Goal: Task Accomplishment & Management: Use online tool/utility

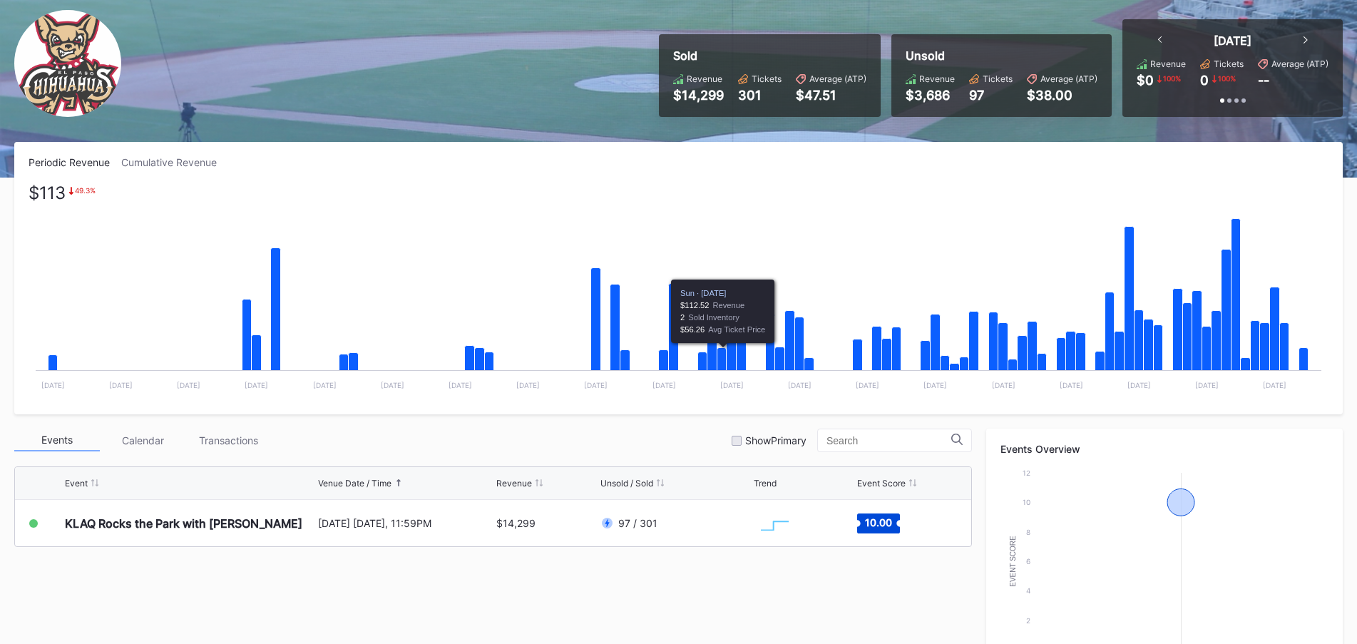
scroll to position [143, 0]
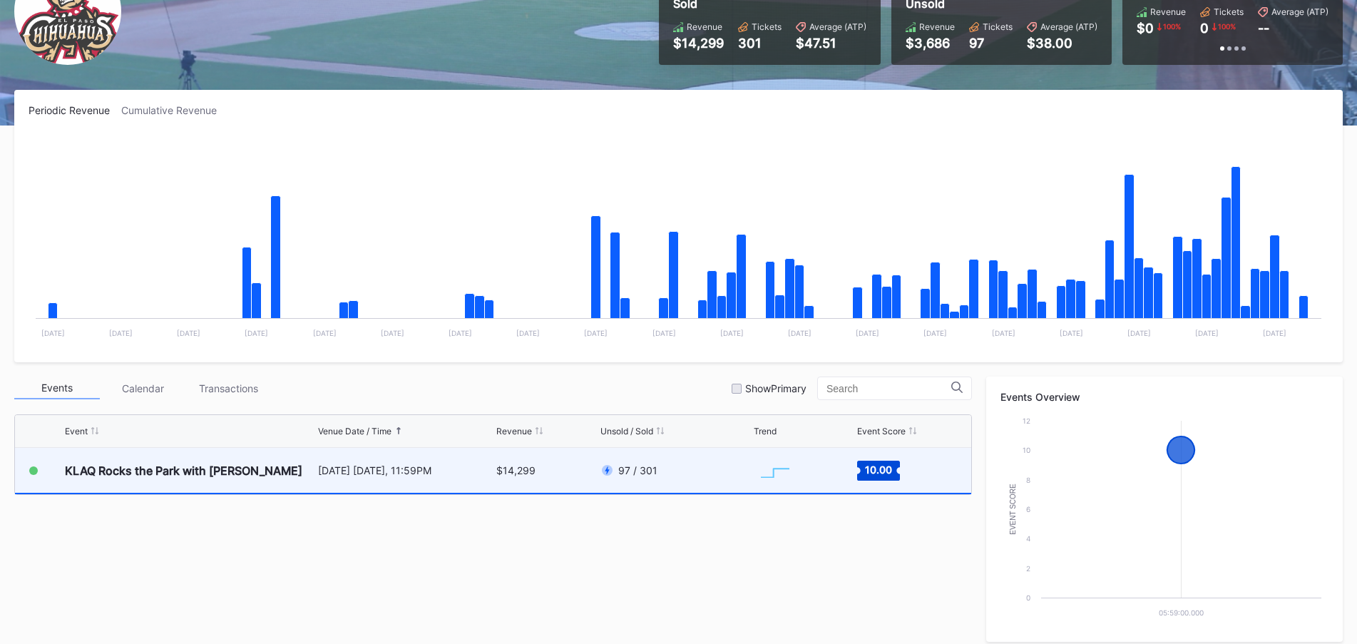
click at [463, 464] on div "[DATE] [DATE], 11:59PM" at bounding box center [405, 470] width 175 height 12
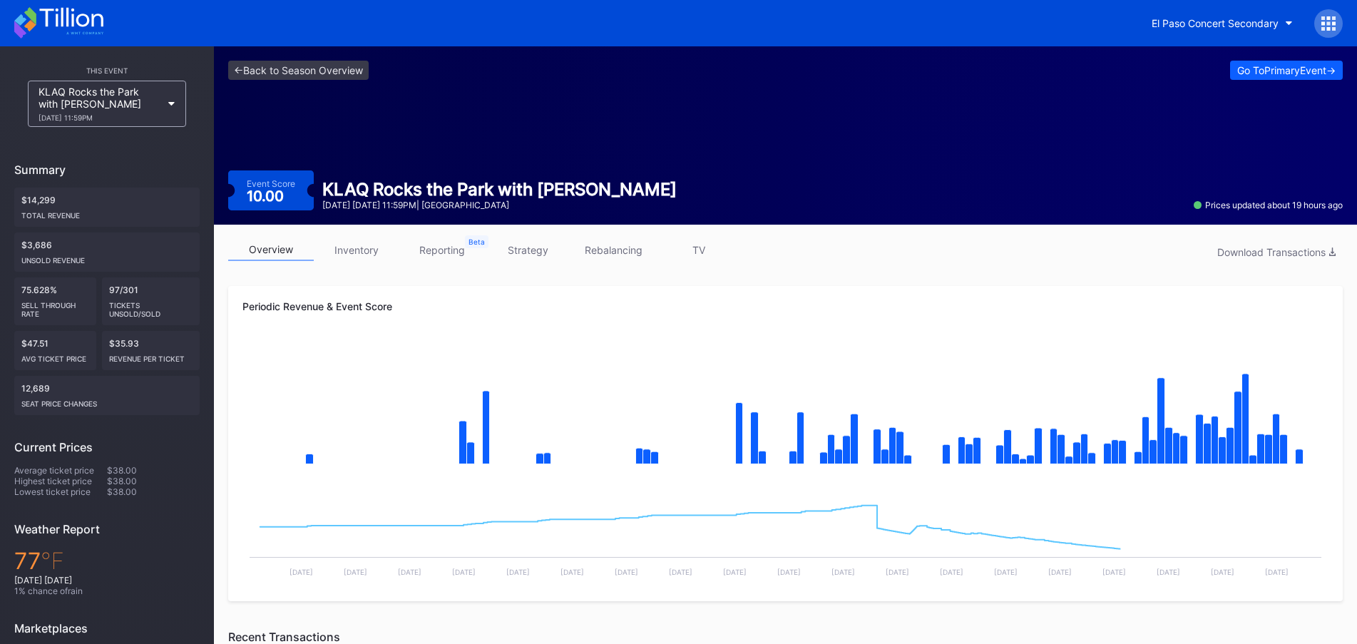
click at [538, 253] on link "strategy" at bounding box center [528, 250] width 86 height 22
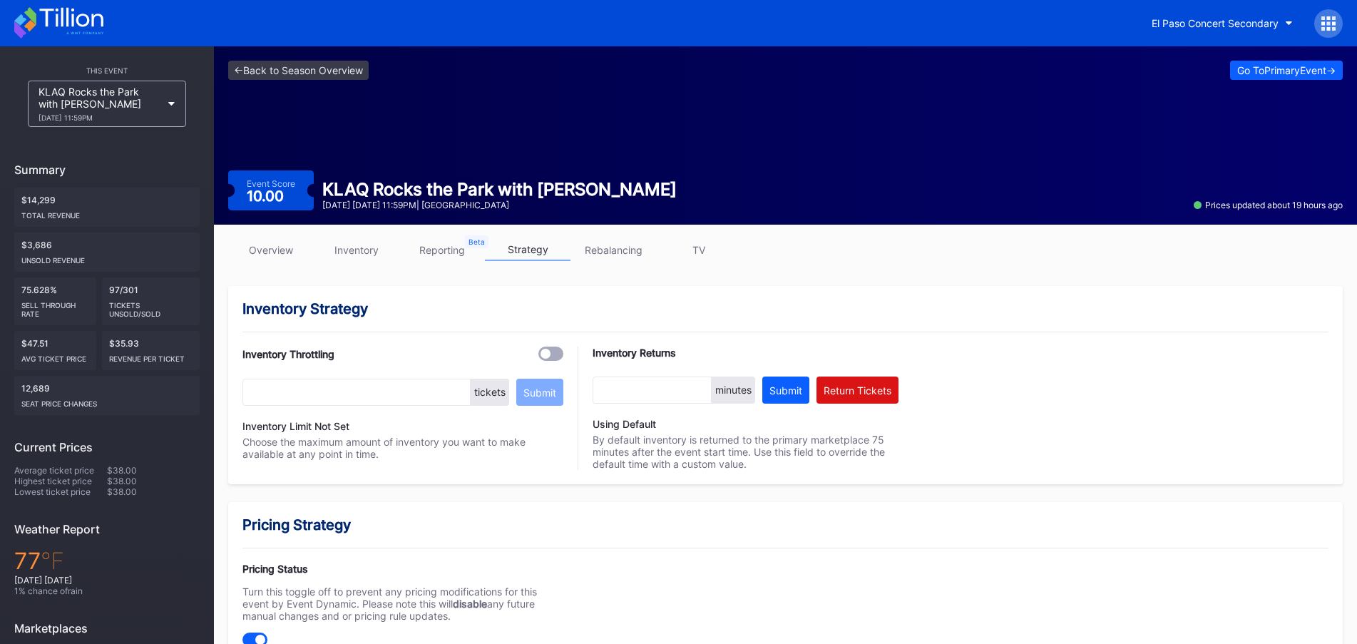
click at [603, 245] on link "rebalancing" at bounding box center [613, 250] width 86 height 22
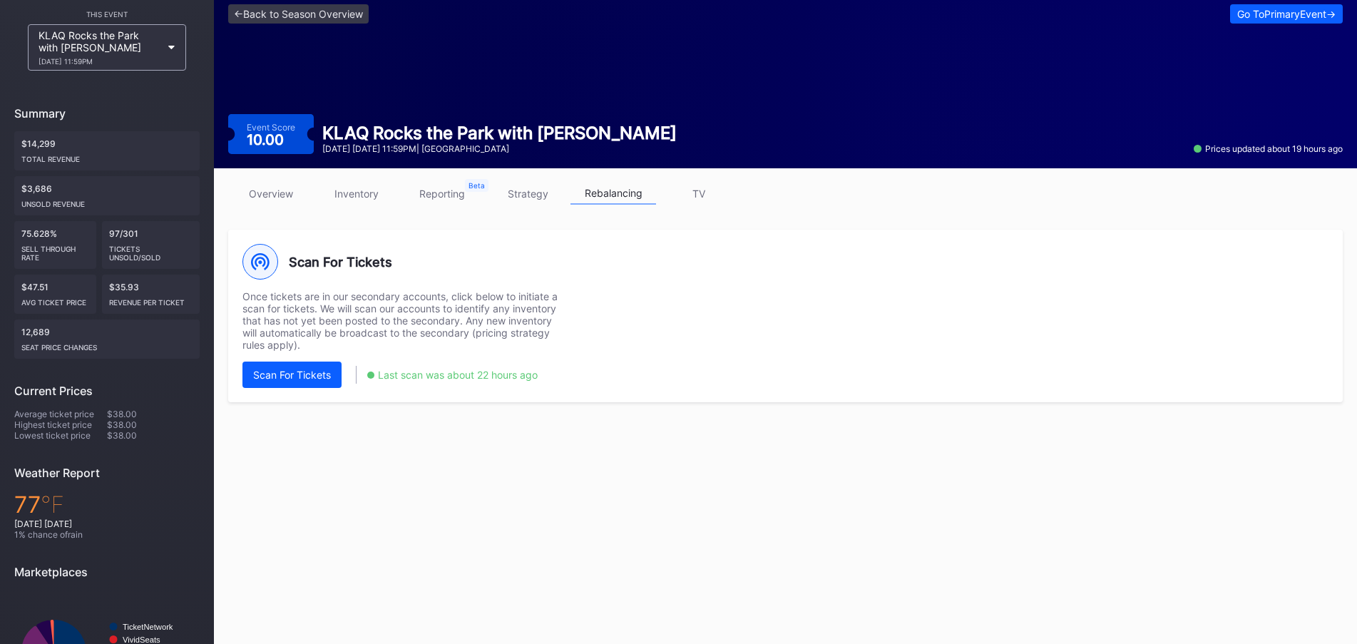
scroll to position [141, 0]
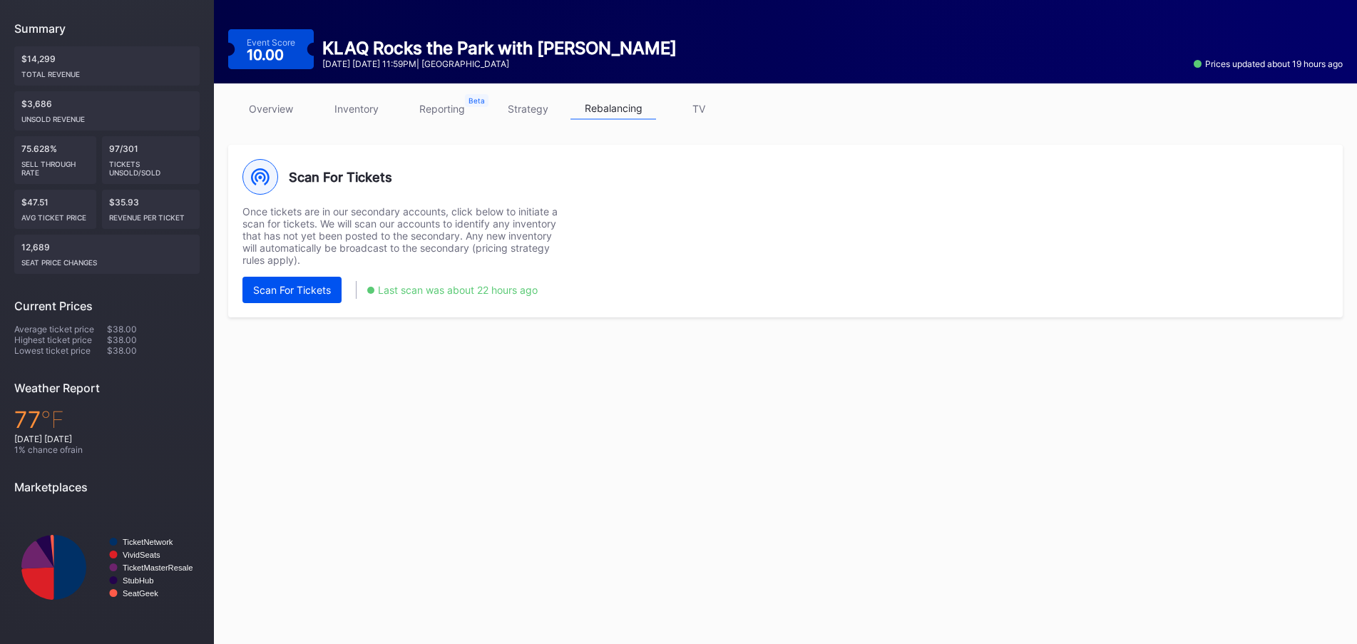
click at [314, 299] on button "Scan For Tickets" at bounding box center [291, 290] width 99 height 26
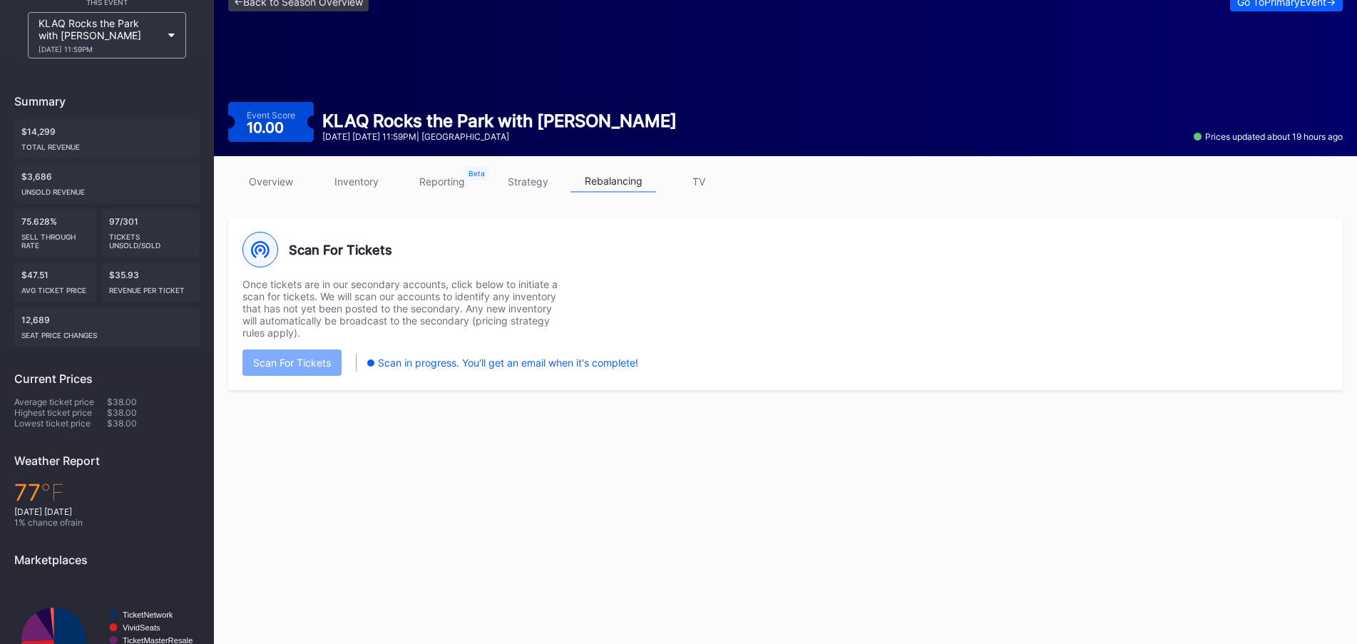
scroll to position [0, 0]
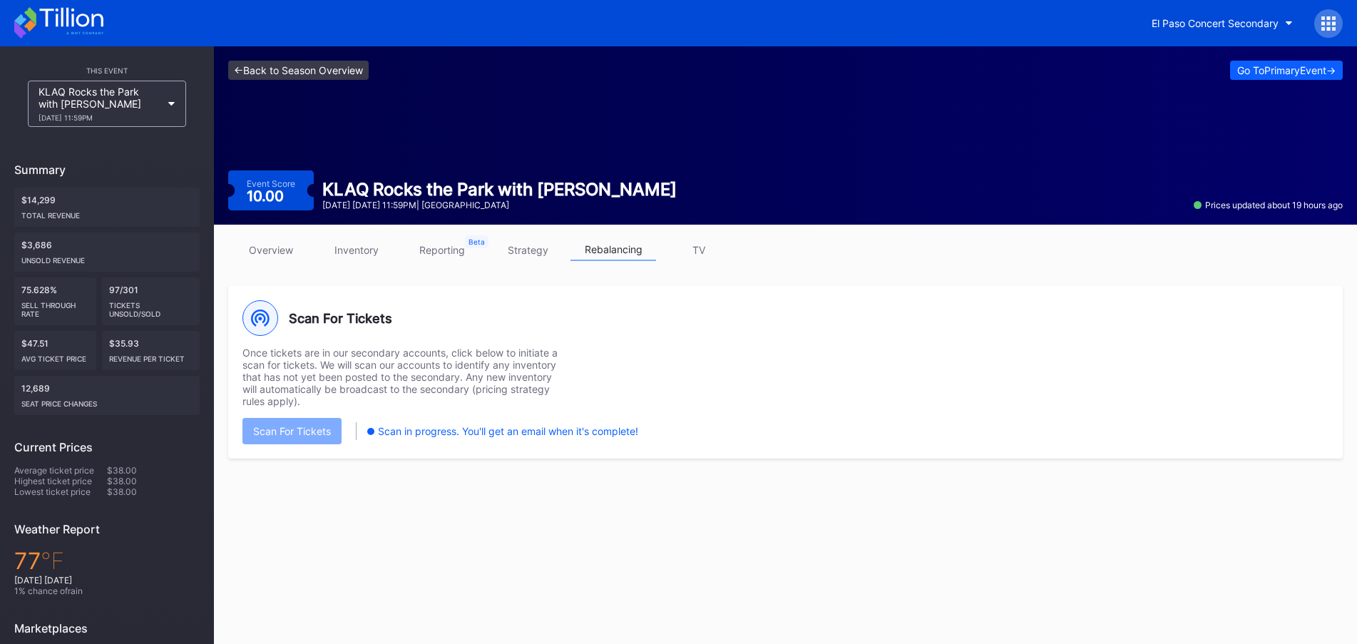
click at [305, 71] on link "<- Back to Season Overview" at bounding box center [298, 70] width 140 height 19
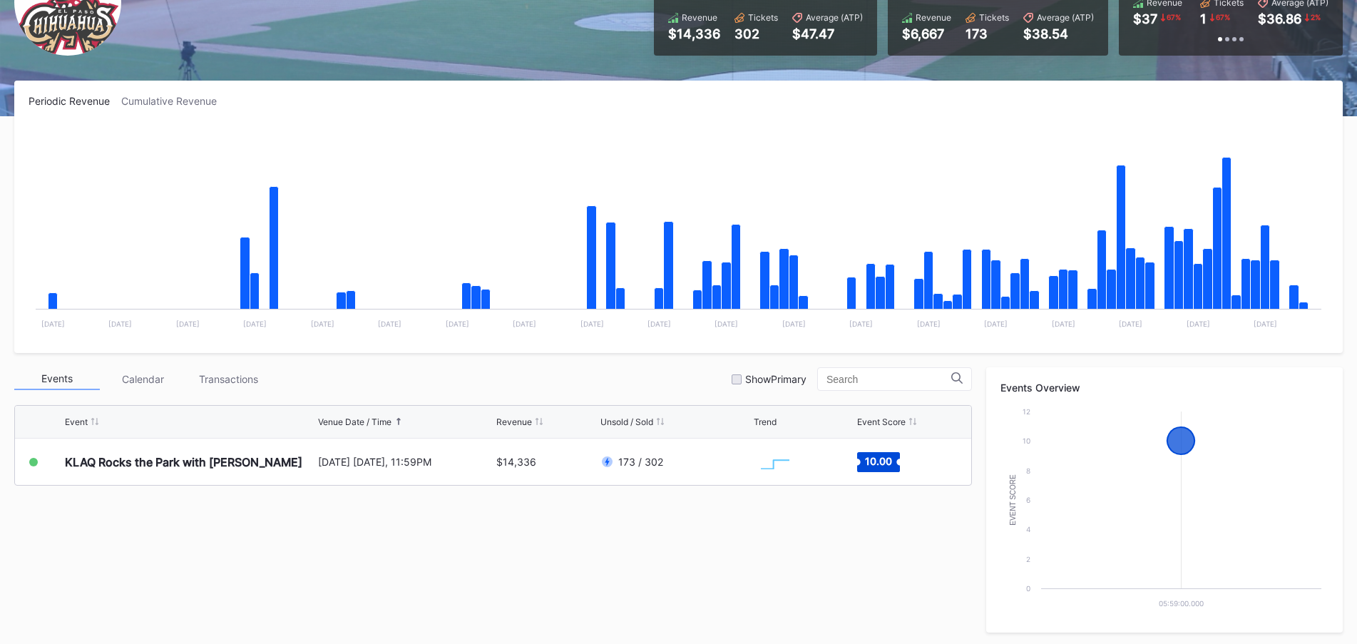
scroll to position [285, 0]
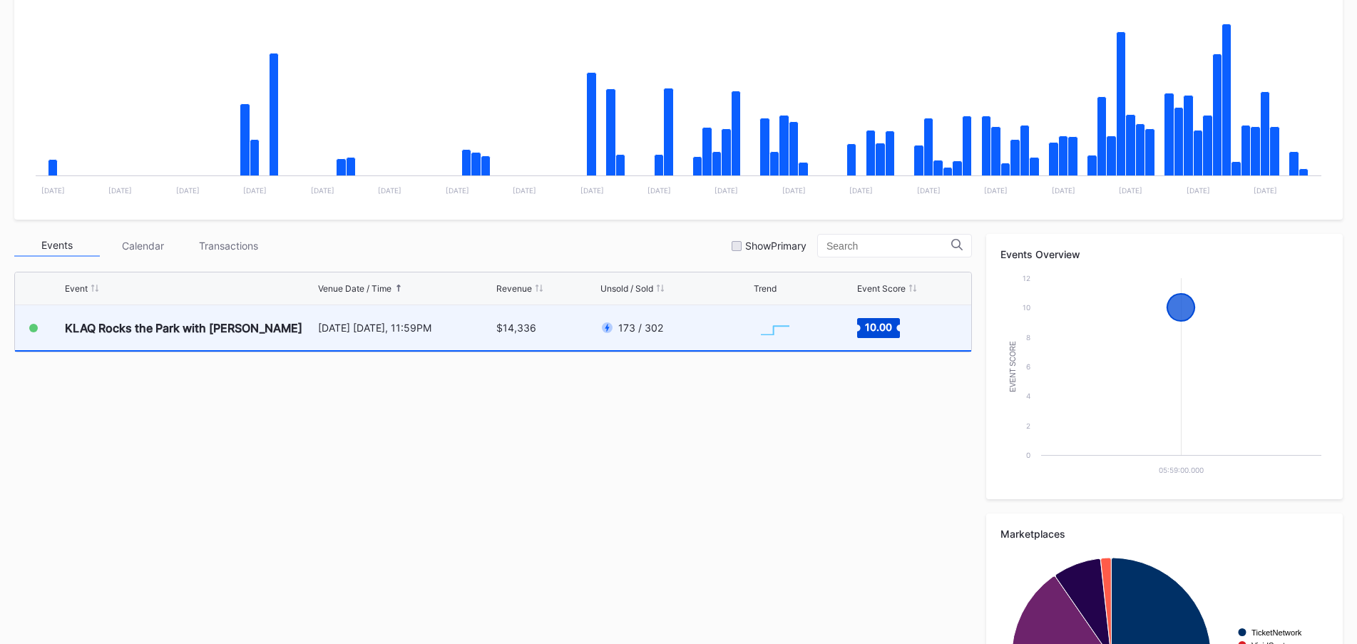
click at [589, 330] on div "$14,336" at bounding box center [546, 327] width 100 height 45
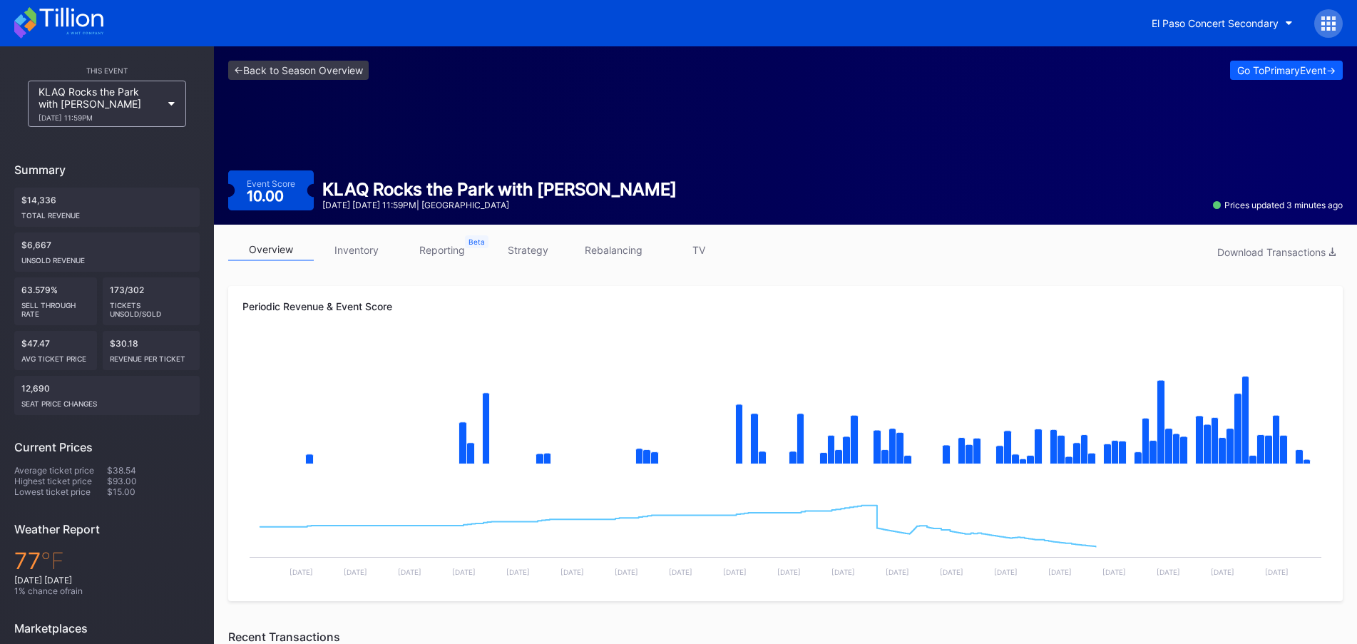
click at [516, 250] on link "strategy" at bounding box center [528, 250] width 86 height 22
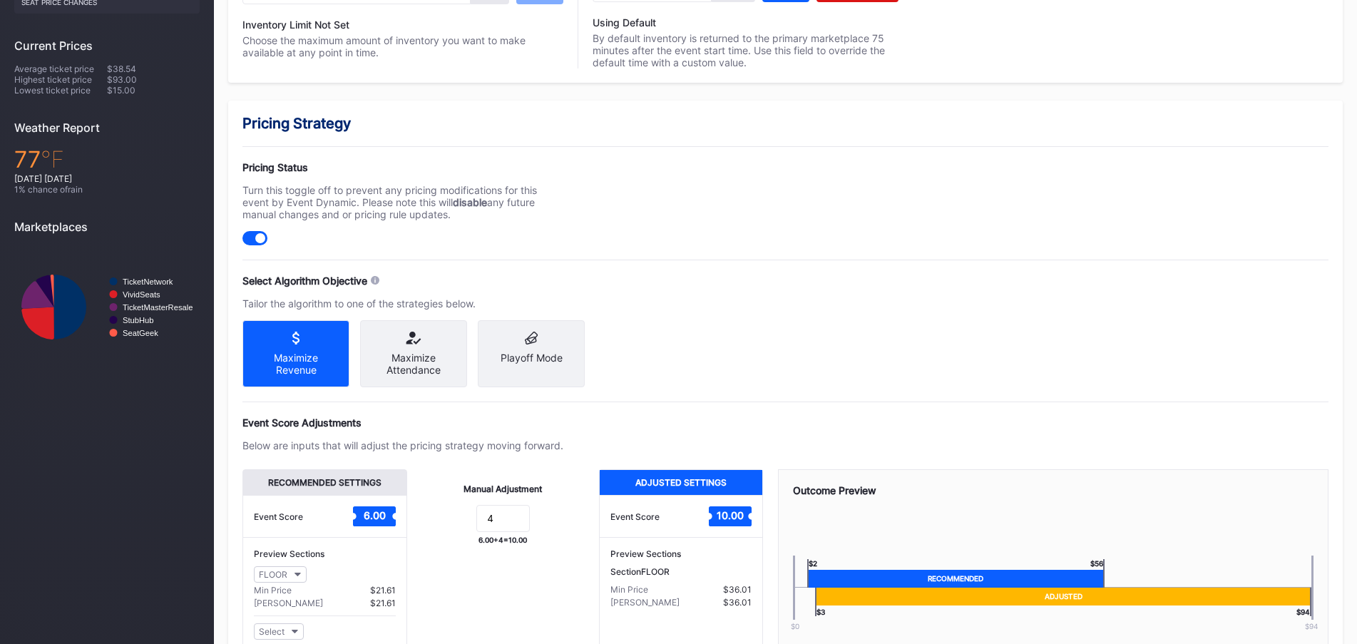
scroll to position [521, 0]
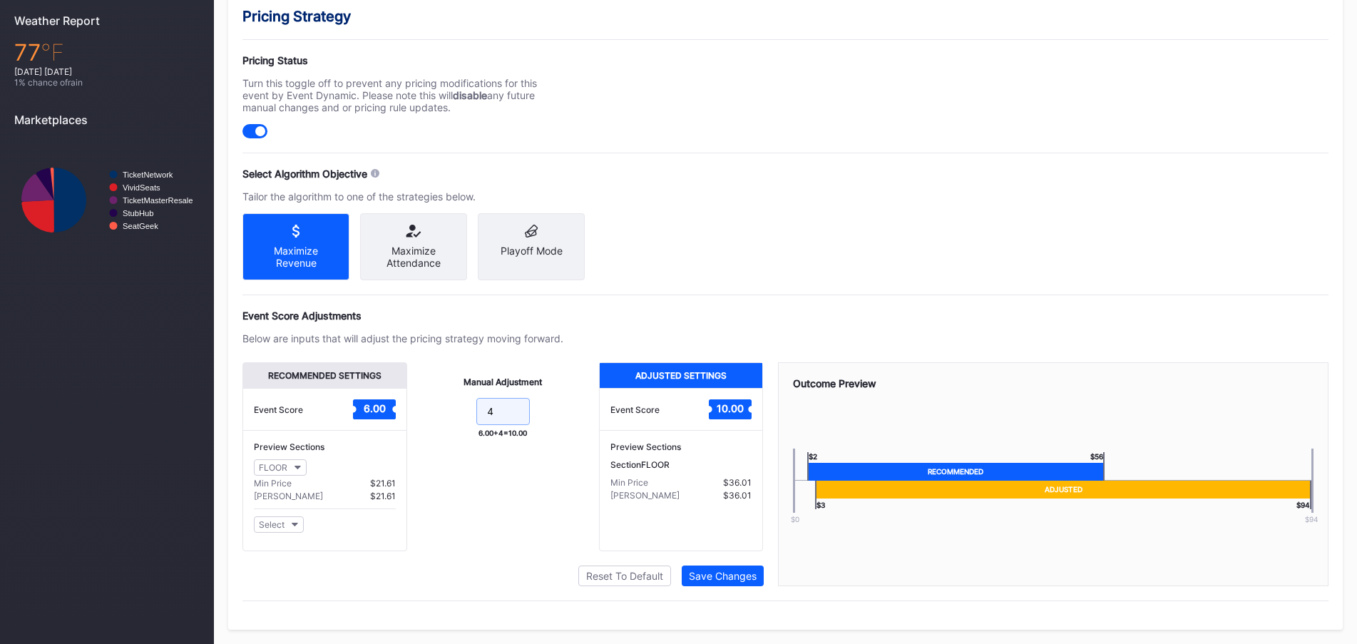
click at [506, 417] on input "4" at bounding box center [502, 411] width 53 height 27
type input "5"
click at [742, 578] on div "Save Changes" at bounding box center [723, 576] width 68 height 12
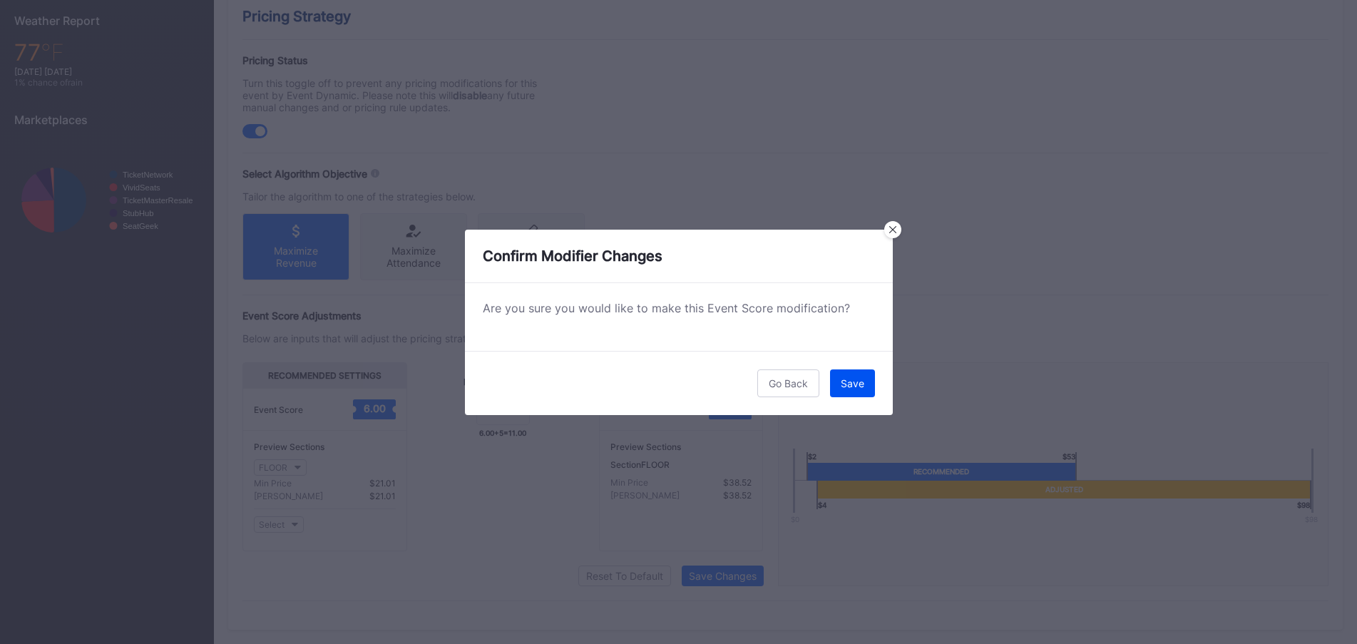
click at [855, 391] on button "Save" at bounding box center [852, 383] width 45 height 28
